Goal: Information Seeking & Learning: Learn about a topic

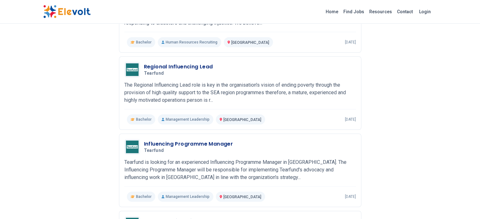
scroll to position [252, 0]
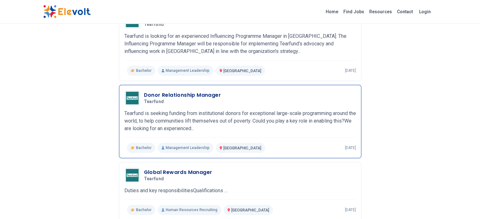
click at [151, 91] on h3 "Donor Relationship Manager" at bounding box center [182, 95] width 77 height 8
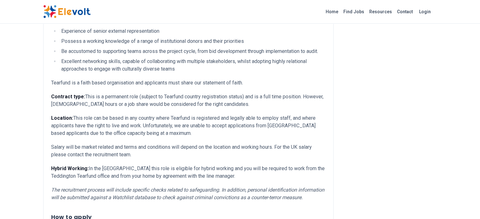
scroll to position [294, 0]
